Goal: Browse casually

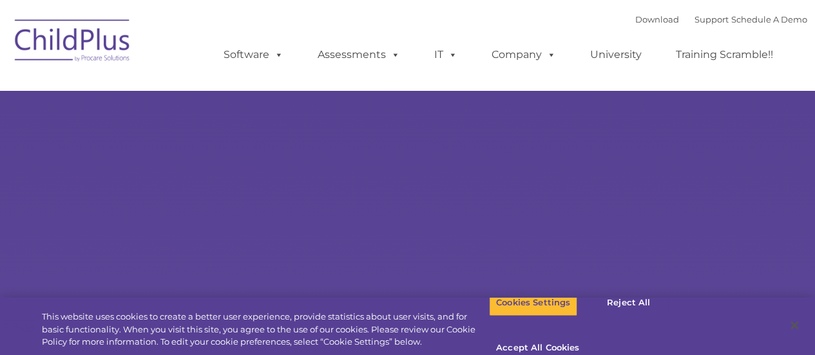
select select "MEDIUM"
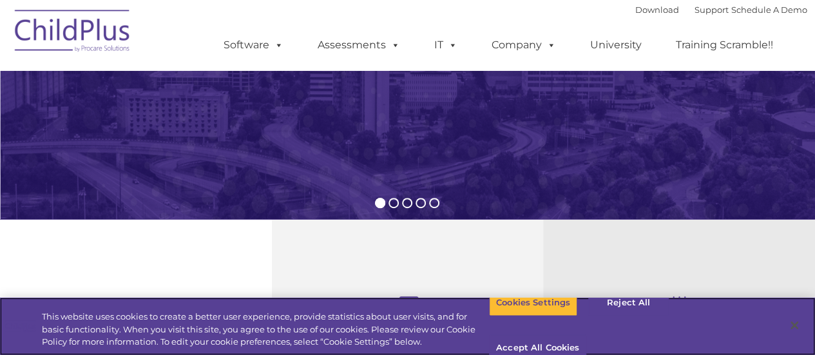
scroll to position [290, 0]
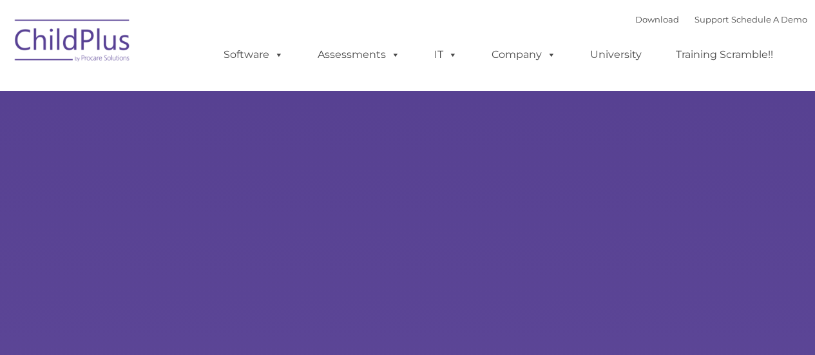
type input ""
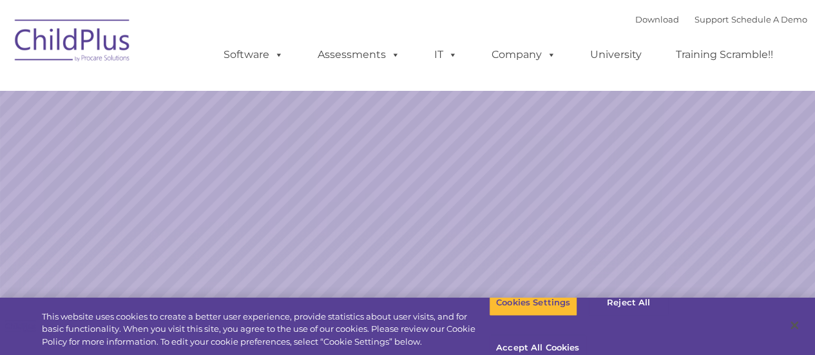
select select "MEDIUM"
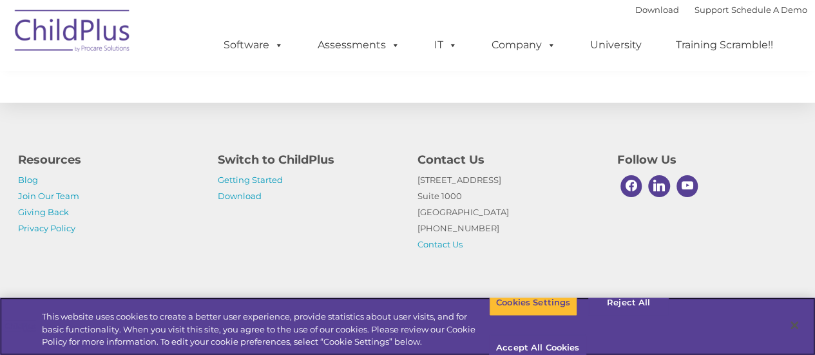
scroll to position [1572, 0]
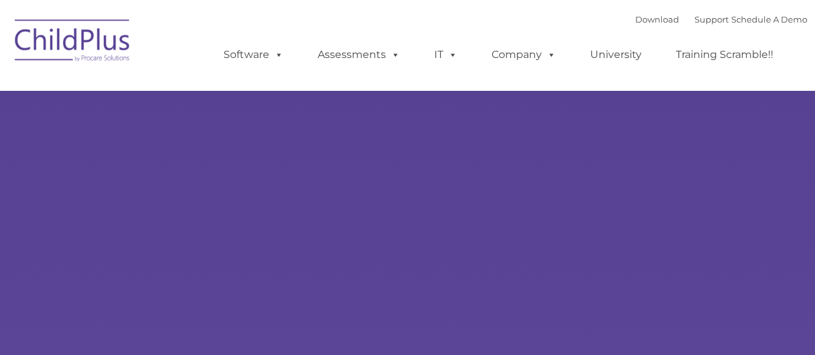
type input ""
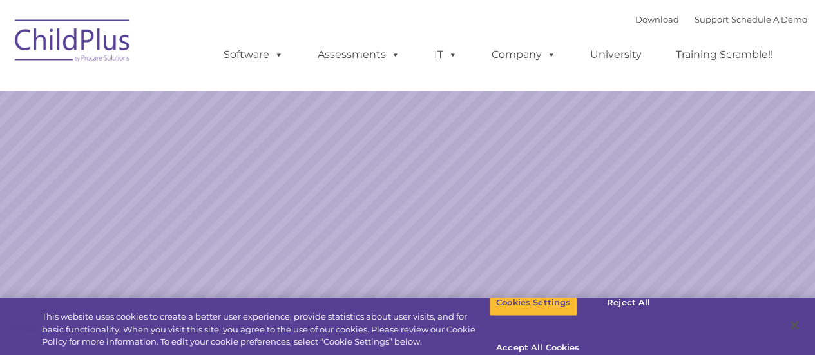
select select "MEDIUM"
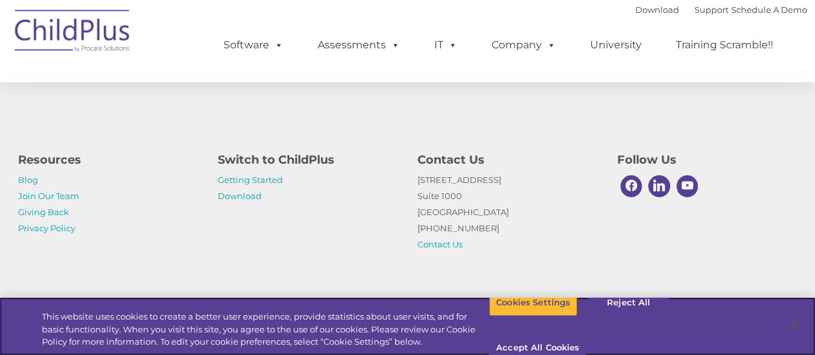
scroll to position [1572, 0]
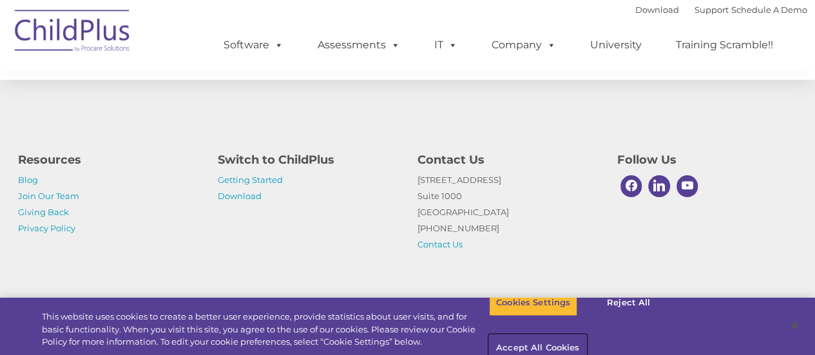
click at [586, 335] on button "Accept All Cookies" at bounding box center [537, 348] width 97 height 27
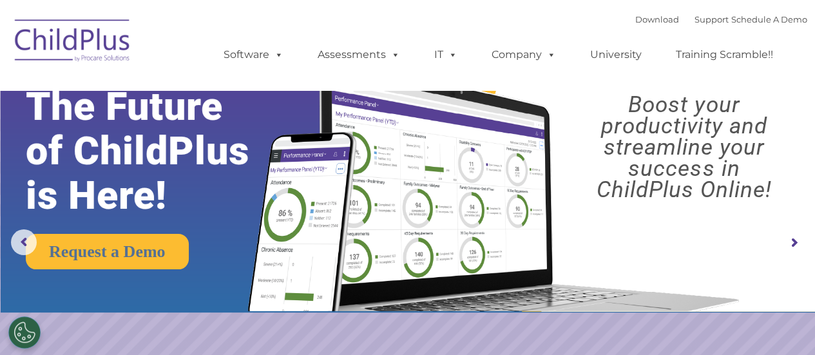
scroll to position [0, 0]
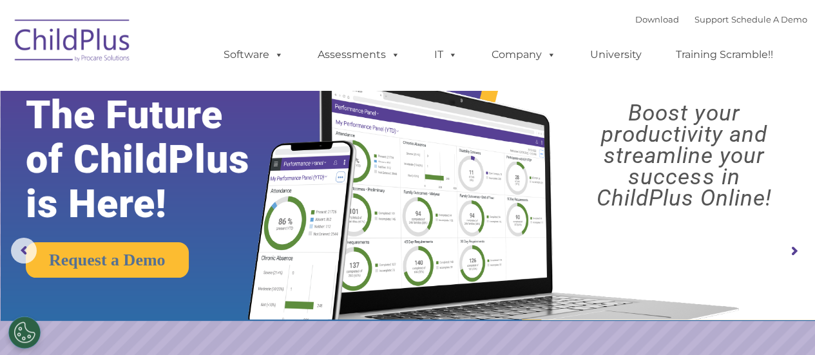
click at [48, 53] on img at bounding box center [72, 42] width 129 height 64
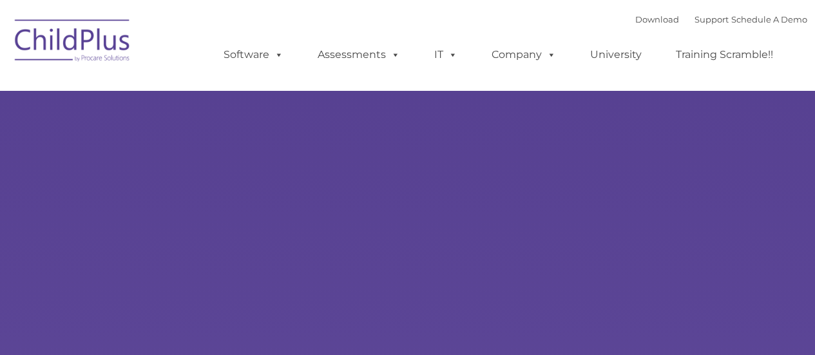
type input ""
